Goal: Task Accomplishment & Management: Manage account settings

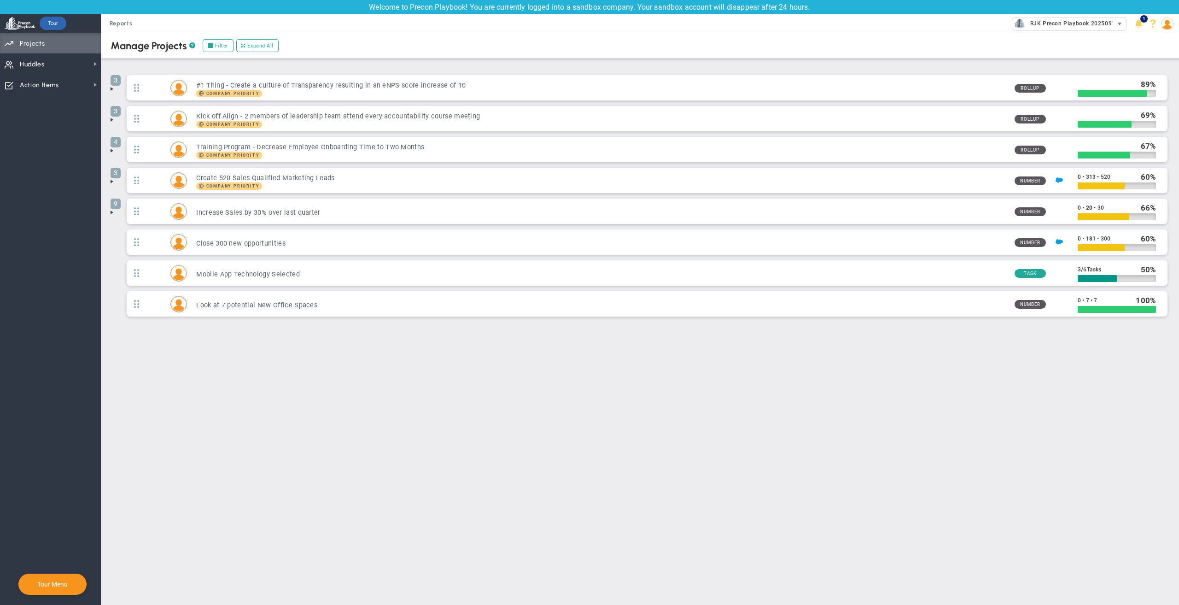
click at [1069, 25] on span "RJK Precon Playbook 20250918.1 (Sandbox)" at bounding box center [1090, 24] width 129 height 12
click at [1023, 40] on div "Manage Companies" at bounding box center [1086, 39] width 184 height 16
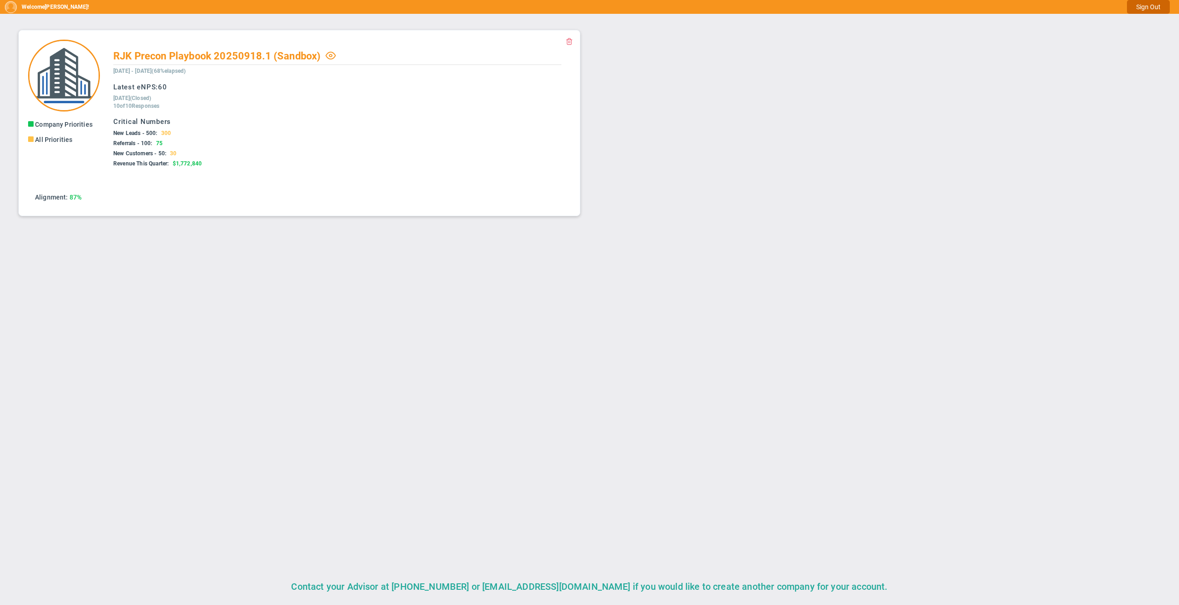
click at [1136, 3] on button "Sign Out" at bounding box center [1148, 7] width 43 height 14
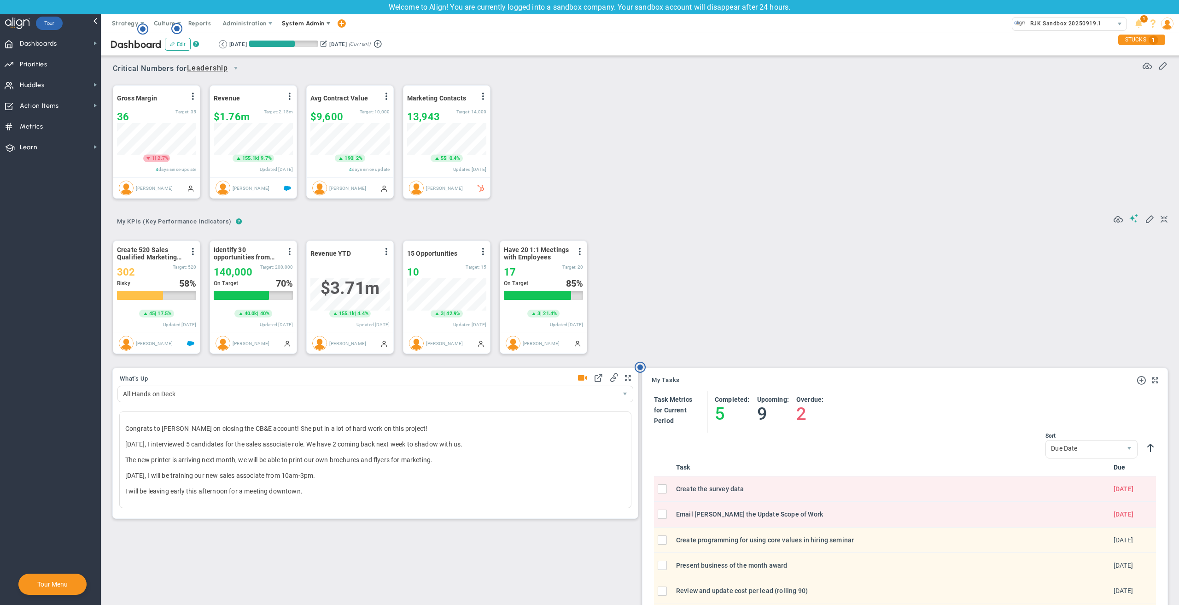
click at [312, 24] on span "System Admin" at bounding box center [303, 23] width 43 height 7
click at [256, 45] on span "Manage Users" at bounding box center [254, 42] width 76 height 18
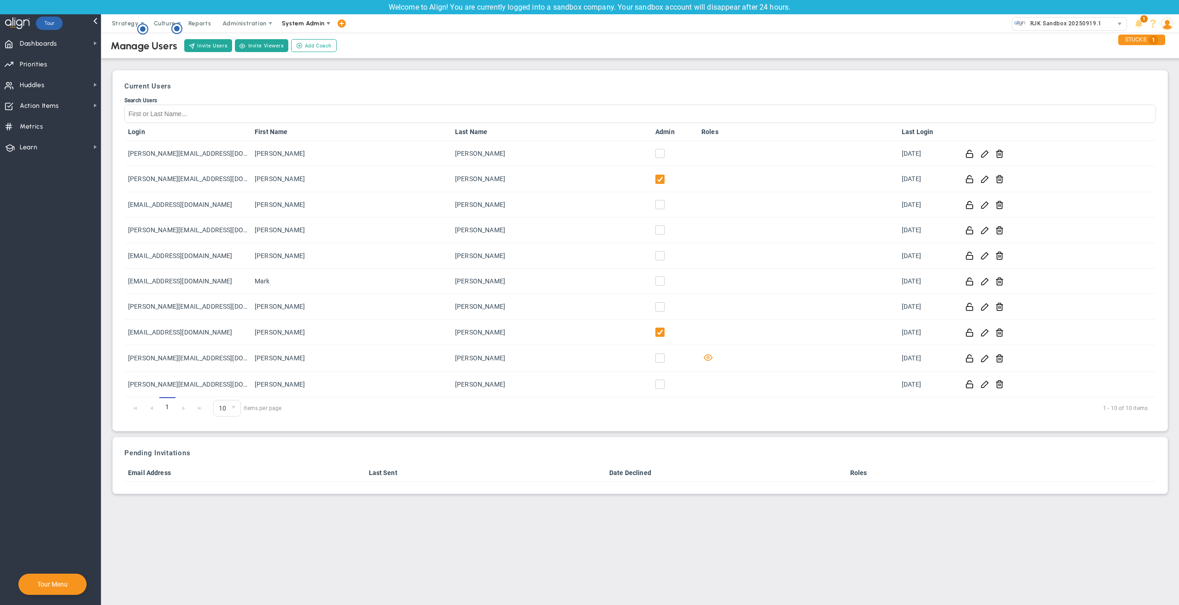
click at [297, 17] on span "System Admin" at bounding box center [304, 23] width 58 height 18
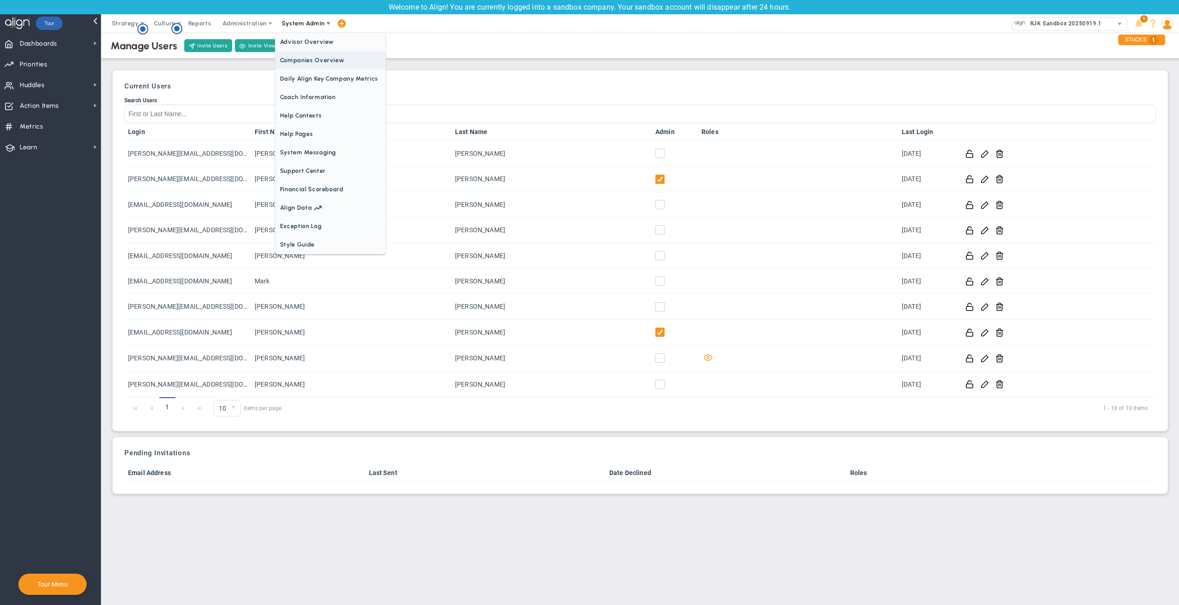
click at [316, 59] on span "Companies Overview" at bounding box center [330, 60] width 110 height 18
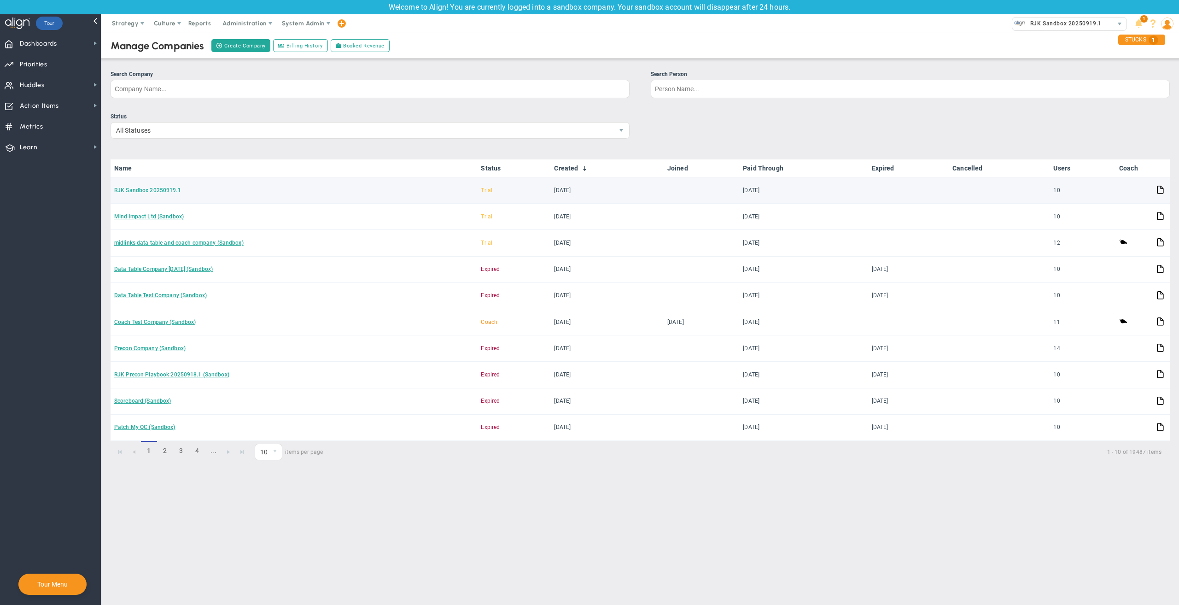
click at [146, 193] on link "RJK Sandbox 20250919.1" at bounding box center [147, 190] width 67 height 6
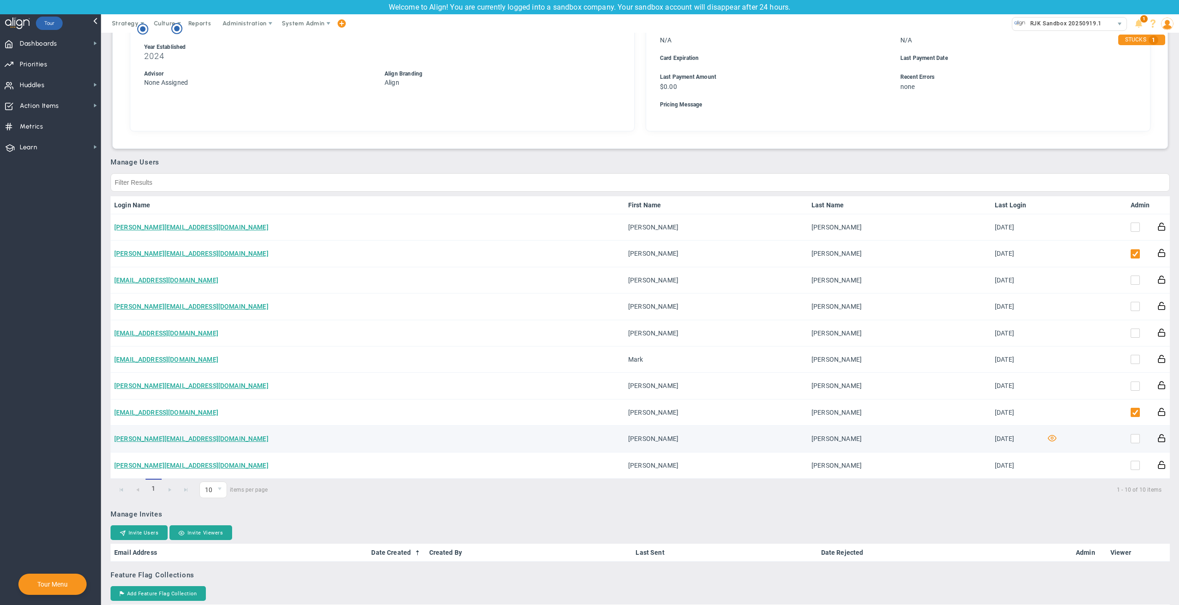
click at [149, 451] on td "[PERSON_NAME][EMAIL_ADDRESS][DOMAIN_NAME]" at bounding box center [368, 439] width 514 height 26
click at [154, 442] on link "[PERSON_NAME][EMAIL_ADDRESS][DOMAIN_NAME]" at bounding box center [191, 438] width 154 height 7
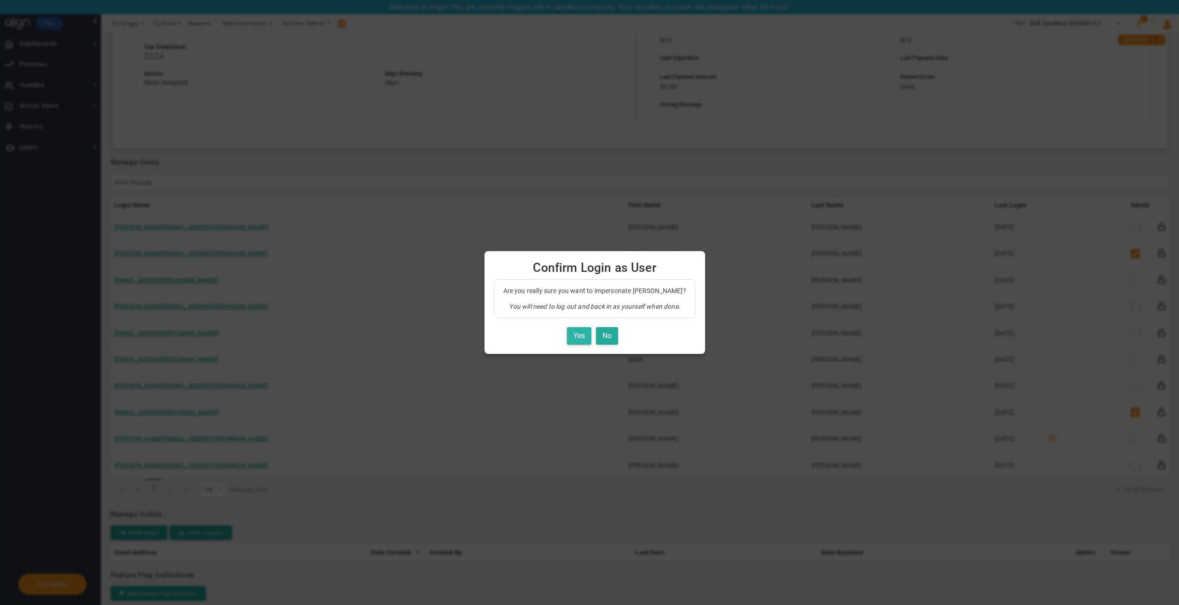
click at [582, 332] on button "Yes" at bounding box center [579, 336] width 24 height 18
